Goal: Transaction & Acquisition: Purchase product/service

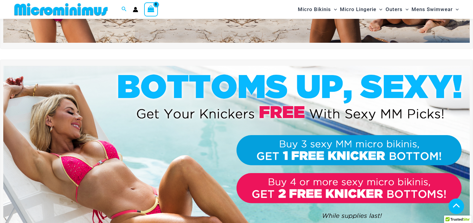
scroll to position [161, 0]
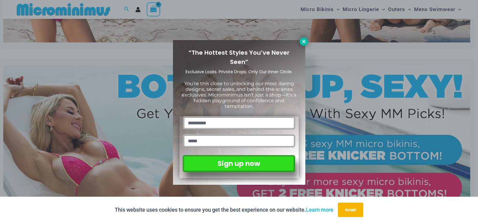
click at [304, 42] on icon at bounding box center [303, 41] width 3 height 3
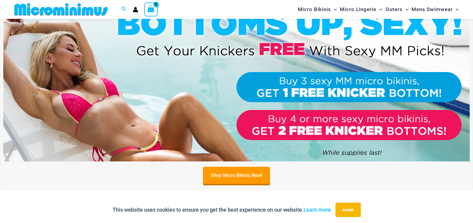
scroll to position [225, 0]
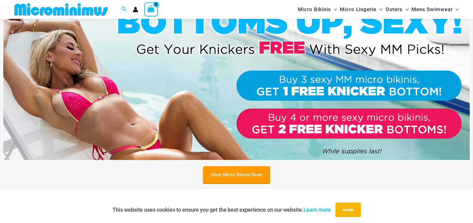
click at [244, 178] on link "Shop Micro Bikinis Now!" at bounding box center [236, 174] width 67 height 17
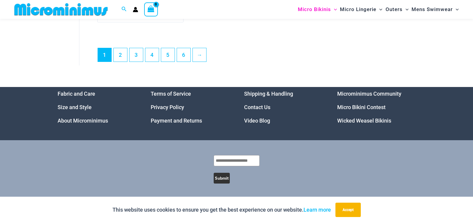
scroll to position [1686, 0]
click at [361, 107] on link "Micro Bikini Contest" at bounding box center [361, 107] width 48 height 6
